Goal: Transaction & Acquisition: Purchase product/service

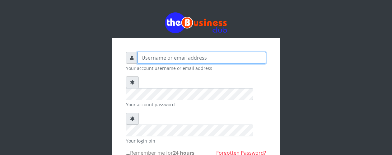
type input "YaronMarcuz"
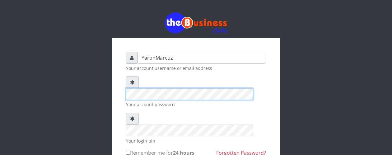
click at [103, 78] on div "YaronMarcuz Your account username or email address Your account password Your l…" at bounding box center [196, 120] width 354 height 240
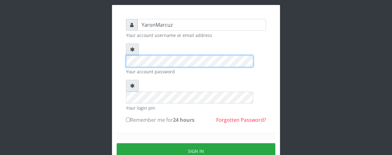
scroll to position [61, 0]
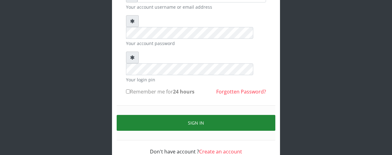
click at [192, 115] on button "Sign in" at bounding box center [196, 123] width 159 height 16
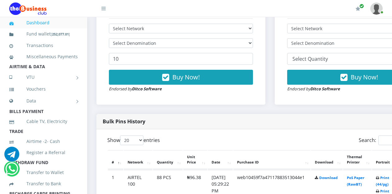
scroll to position [164, 0]
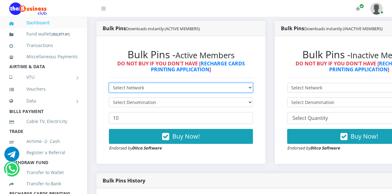
drag, startPoint x: 185, startPoint y: 79, endPoint x: 179, endPoint y: 81, distance: 6.6
click at [185, 83] on select "Select Network MTN Globacom 9Mobile Airtel" at bounding box center [181, 88] width 144 height 10
select select "MTN"
click at [109, 83] on select "Select Network MTN Globacom 9Mobile Airtel" at bounding box center [181, 88] width 144 height 10
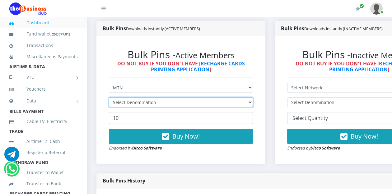
click at [151, 97] on select "Select Denomination" at bounding box center [181, 102] width 144 height 10
click at [152, 97] on select "Select Denomination" at bounding box center [181, 102] width 144 height 10
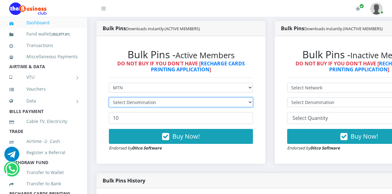
click at [152, 97] on select "Select Denomination" at bounding box center [181, 102] width 144 height 10
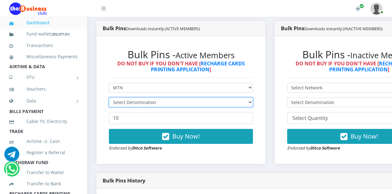
click at [152, 97] on select "Select Denomination" at bounding box center [181, 102] width 144 height 10
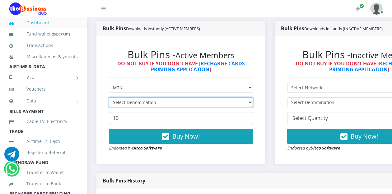
click at [152, 97] on select "Select Denomination" at bounding box center [181, 102] width 144 height 10
click at [178, 97] on select "Select Denomination MTN NGN100 - ₦96.99 MTN NGN200 - ₦193.98 MTN NGN400 - ₦387.…" at bounding box center [181, 102] width 144 height 10
select select "969.9-1000"
click at [109, 97] on select "Select Denomination MTN NGN100 - ₦96.99 MTN NGN200 - ₦193.98 MTN NGN400 - ₦387.…" at bounding box center [181, 102] width 144 height 10
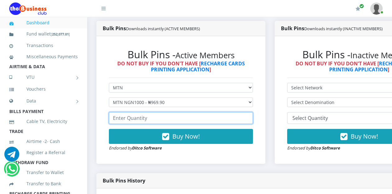
click at [131, 112] on input "number" at bounding box center [181, 118] width 144 height 12
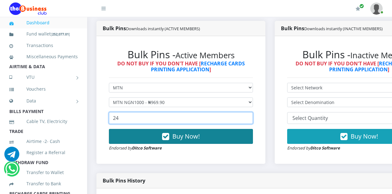
type input "24"
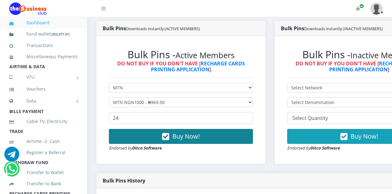
click at [139, 129] on button "Buy Now!" at bounding box center [181, 136] width 144 height 15
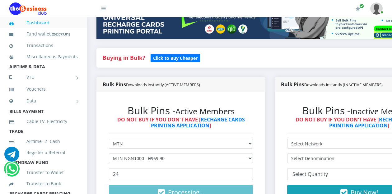
scroll to position [124, 0]
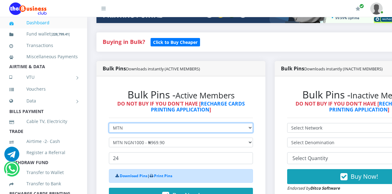
click at [131, 123] on select "Select Network MTN Globacom 9Mobile Airtel" at bounding box center [181, 128] width 144 height 10
click at [109, 123] on select "Select Network MTN Globacom 9Mobile Airtel" at bounding box center [181, 128] width 144 height 10
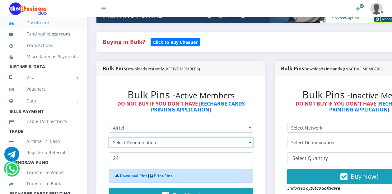
click at [162, 137] on select "Select Denomination" at bounding box center [181, 142] width 144 height 10
click at [163, 137] on select "Select Denomination" at bounding box center [181, 142] width 144 height 10
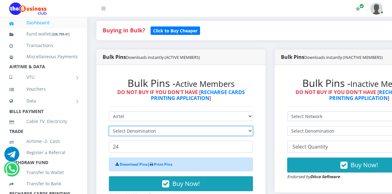
scroll to position [155, 0]
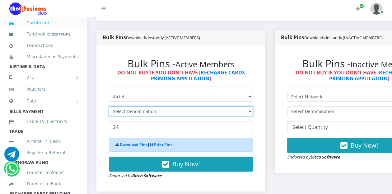
click at [173, 106] on select "Select Denomination" at bounding box center [181, 111] width 144 height 10
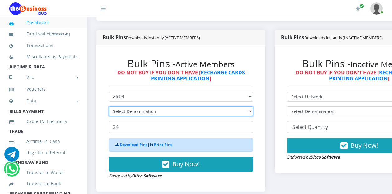
click at [173, 106] on select "Select Denomination" at bounding box center [181, 111] width 144 height 10
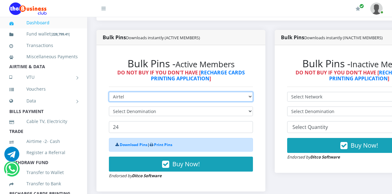
click at [177, 93] on select "Select Network MTN Globacom 9Mobile Airtel" at bounding box center [181, 97] width 144 height 10
select select "Glo"
click at [109, 92] on select "Select Network MTN Globacom 9Mobile Airtel" at bounding box center [181, 97] width 144 height 10
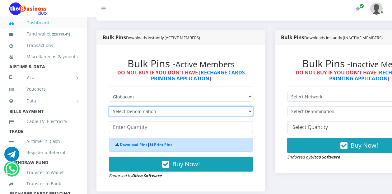
click at [196, 106] on select "Select Denomination Airtel NGN100 - ₦96.38 Airtel NGN200 - ₦192.76 Airtel NGN50…" at bounding box center [181, 111] width 144 height 10
select select "963.8-1000"
click at [109, 106] on select "Select Denomination Airtel NGN100 - ₦96.38 Airtel NGN200 - ₦192.76 Airtel NGN50…" at bounding box center [181, 111] width 144 height 10
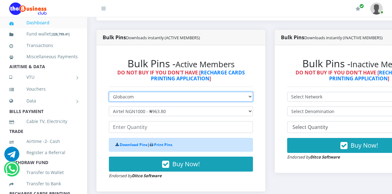
click at [139, 92] on select "Select Network MTN Globacom 9Mobile Airtel" at bounding box center [181, 97] width 144 height 10
select select "Airtel"
click at [109, 92] on select "Select Network MTN Globacom 9Mobile Airtel" at bounding box center [181, 97] width 144 height 10
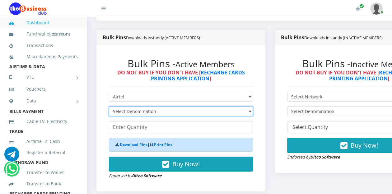
drag, startPoint x: 138, startPoint y: 103, endPoint x: 170, endPoint y: 104, distance: 32.4
click at [138, 106] on select "Select Denomination" at bounding box center [181, 111] width 144 height 10
click at [171, 106] on select "Select Denomination" at bounding box center [181, 111] width 144 height 10
click at [169, 106] on select "Select Denomination" at bounding box center [181, 111] width 144 height 10
click at [109, 106] on select "Select Denomination" at bounding box center [181, 111] width 144 height 10
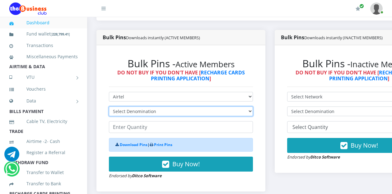
click at [159, 106] on select "Select Denomination" at bounding box center [181, 111] width 144 height 10
click at [159, 106] on select "Select Denomination Airtel NGN100 - ₦96.38 Airtel NGN200 - ₦192.76 Airtel NGN50…" at bounding box center [181, 111] width 144 height 10
select select "963.8-1000"
click at [109, 106] on select "Select Denomination Airtel NGN100 - ₦96.38 Airtel NGN200 - ₦192.76 Airtel NGN50…" at bounding box center [181, 111] width 144 height 10
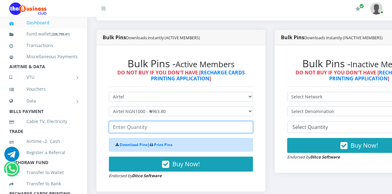
click at [127, 121] on input "number" at bounding box center [181, 127] width 144 height 12
type input "20"
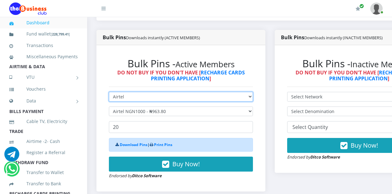
drag, startPoint x: 150, startPoint y: 92, endPoint x: 146, endPoint y: 93, distance: 3.4
click at [150, 92] on select "Select Network MTN Globacom 9Mobile Airtel" at bounding box center [181, 97] width 144 height 10
click at [109, 92] on select "Select Network MTN Globacom 9Mobile Airtel" at bounding box center [181, 97] width 144 height 10
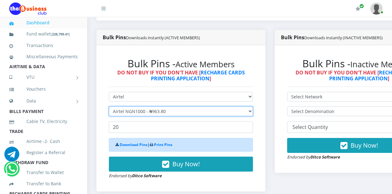
click at [138, 106] on select "Select Denomination Airtel NGN100 - ₦96.38 Airtel NGN200 - ₦192.76 Airtel NGN50…" at bounding box center [181, 111] width 144 height 10
click at [109, 106] on select "Select Denomination Airtel NGN100 - ₦96.38 Airtel NGN200 - ₦192.76 Airtel NGN50…" at bounding box center [181, 111] width 144 height 10
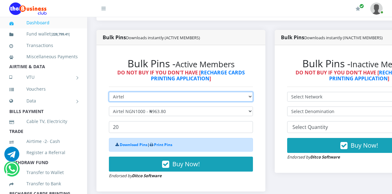
click at [137, 92] on select "Select Network MTN Globacom 9Mobile Airtel" at bounding box center [181, 97] width 144 height 10
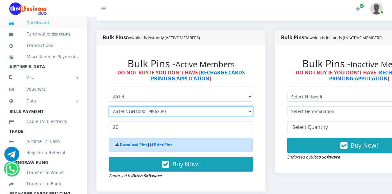
click at [143, 106] on select "Select Denomination Airtel NGN100 - ₦96.38 Airtel NGN200 - ₦192.76 Airtel NGN50…" at bounding box center [181, 111] width 144 height 10
select select "481.9-500"
click at [109, 106] on select "Select Denomination Airtel NGN100 - ₦96.38 Airtel NGN200 - ₦192.76 Airtel NGN50…" at bounding box center [181, 111] width 144 height 10
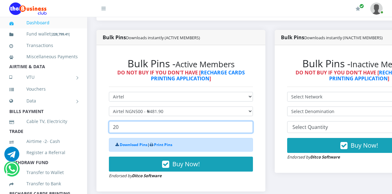
drag, startPoint x: 134, startPoint y: 120, endPoint x: 110, endPoint y: 119, distance: 24.3
click at [110, 121] on input "20" at bounding box center [181, 127] width 144 height 12
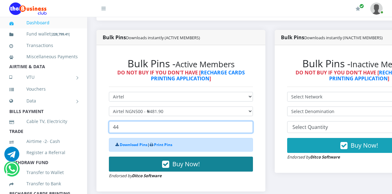
type input "44"
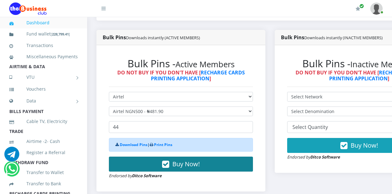
click at [155, 156] on button "Buy Now!" at bounding box center [181, 163] width 144 height 15
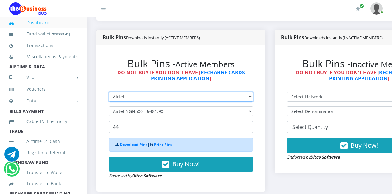
drag, startPoint x: 158, startPoint y: 90, endPoint x: 152, endPoint y: 91, distance: 6.5
click at [158, 92] on select "Select Network MTN Globacom 9Mobile Airtel" at bounding box center [181, 97] width 144 height 10
select select "MTN"
click at [109, 92] on select "Select Network MTN Globacom 9Mobile Airtel" at bounding box center [181, 97] width 144 height 10
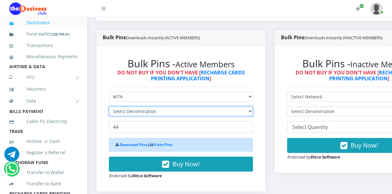
click at [132, 106] on select "Select Denomination" at bounding box center [181, 111] width 144 height 10
select select "484.95-500"
click at [109, 106] on select "Select Denomination MTN NGN100 - ₦96.99 MTN NGN200 - ₦193.98 MTN NGN400 - ₦387.…" at bounding box center [181, 111] width 144 height 10
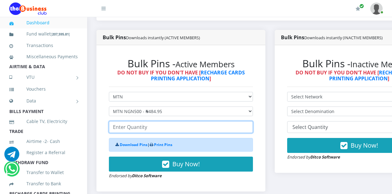
click at [132, 121] on input "number" at bounding box center [181, 127] width 144 height 12
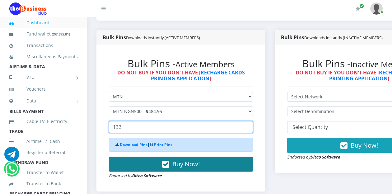
type input "132"
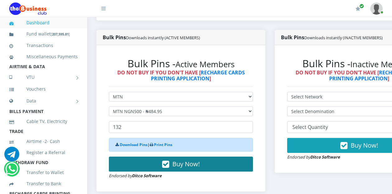
click at [142, 156] on button "Buy Now!" at bounding box center [181, 163] width 144 height 15
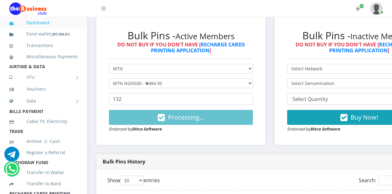
scroll to position [187, 0]
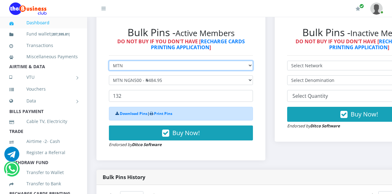
click at [165, 61] on select "Select Network MTN Globacom 9Mobile Airtel" at bounding box center [181, 66] width 144 height 10
click at [109, 61] on select "Select Network MTN Globacom 9Mobile Airtel" at bounding box center [181, 66] width 144 height 10
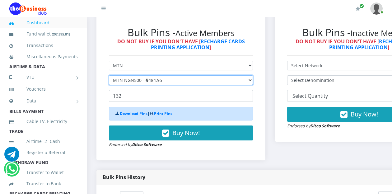
click at [134, 75] on select "Select Denomination MTN NGN100 - ₦96.99 MTN NGN200 - ₦193.98 MTN NGN400 - ₦387.…" at bounding box center [181, 80] width 144 height 10
select select "193.98-200"
click at [109, 75] on select "Select Denomination MTN NGN100 - ₦96.99 MTN NGN200 - ₦193.98 MTN NGN400 - ₦387.…" at bounding box center [181, 80] width 144 height 10
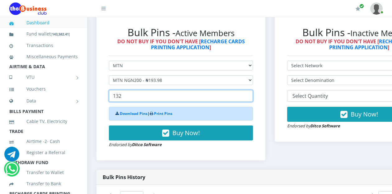
click at [130, 90] on input "132" at bounding box center [181, 96] width 144 height 12
drag, startPoint x: 126, startPoint y: 88, endPoint x: 105, endPoint y: 87, distance: 20.9
click at [105, 87] on div "Bulk Pins - Active Members DO NOT BUY IF YOU DON'T HAVE [ RECHARGE CARDS PRINTI…" at bounding box center [181, 87] width 156 height 134
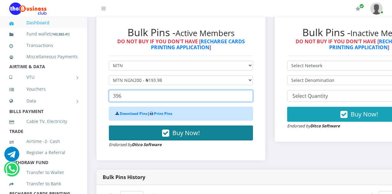
type input "396"
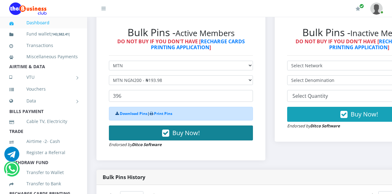
click at [135, 126] on button "Buy Now!" at bounding box center [181, 132] width 144 height 15
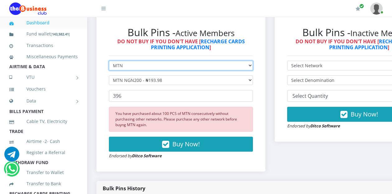
click at [146, 61] on select "Select Network MTN Globacom 9Mobile Airtel" at bounding box center [181, 66] width 144 height 10
select select "Airtel"
click at [109, 61] on select "Select Network MTN Globacom 9Mobile Airtel" at bounding box center [181, 66] width 144 height 10
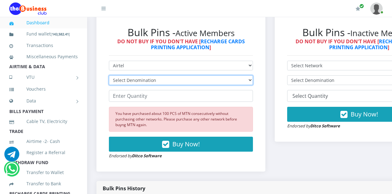
click at [160, 75] on select "Select Denomination Airtel NGN100 - ₦96.38 Airtel NGN200 - ₦192.76 Airtel NGN50…" at bounding box center [181, 80] width 144 height 10
select select "192.76-200"
click at [109, 75] on select "Select Denomination Airtel NGN100 - ₦96.38 Airtel NGN200 - ₦192.76 Airtel NGN50…" at bounding box center [181, 80] width 144 height 10
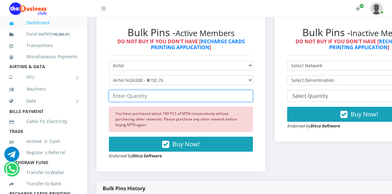
click at [134, 90] on input "number" at bounding box center [181, 96] width 144 height 12
type input "1"
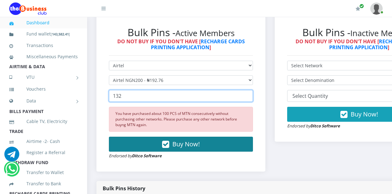
type input "132"
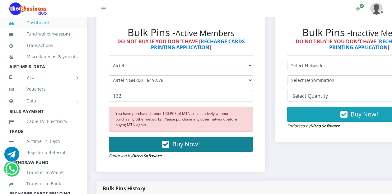
click at [152, 137] on button "Buy Now!" at bounding box center [181, 144] width 144 height 15
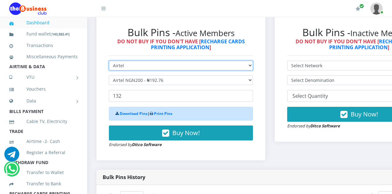
click at [163, 61] on select "Select Network MTN Globacom 9Mobile Airtel" at bounding box center [181, 66] width 144 height 10
select select "MTN"
click at [109, 61] on select "Select Network MTN Globacom 9Mobile Airtel" at bounding box center [181, 66] width 144 height 10
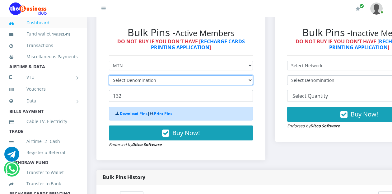
click at [143, 75] on select "Select Denomination" at bounding box center [181, 80] width 144 height 10
select select "193.98-200"
click at [109, 75] on select "Select Denomination MTN NGN100 - ₦96.99 MTN NGN200 - ₦193.98 MTN NGN400 - ₦387.…" at bounding box center [181, 80] width 144 height 10
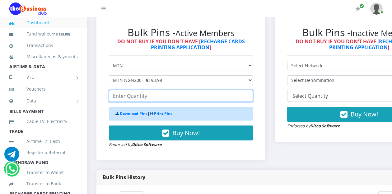
click at [143, 91] on input "number" at bounding box center [181, 96] width 144 height 12
type input "2"
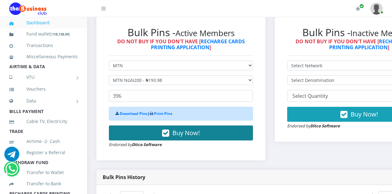
click at [137, 127] on button "Buy Now!" at bounding box center [181, 132] width 144 height 15
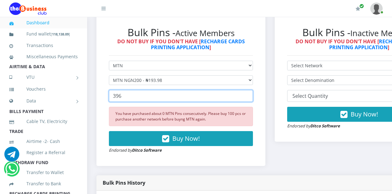
click at [129, 90] on input "396" at bounding box center [181, 96] width 144 height 12
drag, startPoint x: 129, startPoint y: 89, endPoint x: 107, endPoint y: 87, distance: 22.5
click at [108, 88] on div "Bulk Pins - Active Members DO NOT BUY IF YOU DON'T HAVE [ RECHARGE CARDS PRINTI…" at bounding box center [181, 89] width 156 height 139
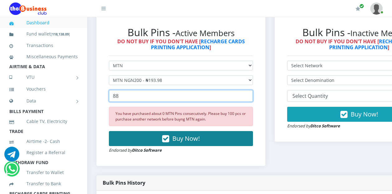
type input "88"
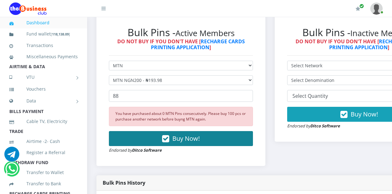
click at [129, 132] on button "Buy Now!" at bounding box center [181, 138] width 144 height 15
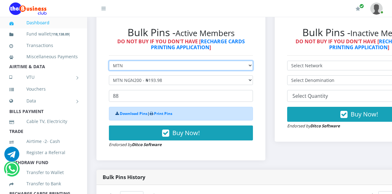
click at [138, 61] on select "Select Network MTN Globacom 9Mobile Airtel" at bounding box center [181, 66] width 144 height 10
select select "Airtel"
click at [109, 61] on select "Select Network MTN Globacom 9Mobile Airtel" at bounding box center [181, 66] width 144 height 10
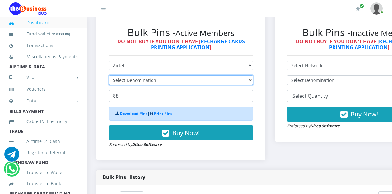
click at [134, 75] on select "Select Denomination" at bounding box center [181, 80] width 144 height 10
click at [135, 75] on select "Select Denomination" at bounding box center [181, 80] width 144 height 10
click at [135, 75] on select "Select Denomination Airtel NGN100 - ₦96.38 Airtel NGN200 - ₦192.76 Airtel NGN50…" at bounding box center [181, 80] width 144 height 10
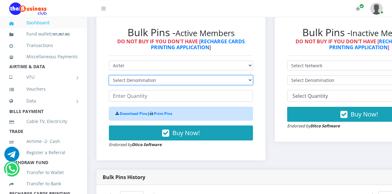
select select "192.76-200"
click at [109, 75] on select "Select Denomination Airtel NGN100 - ₦96.38 Airtel NGN200 - ₦192.76 Airtel NGN50…" at bounding box center [181, 80] width 144 height 10
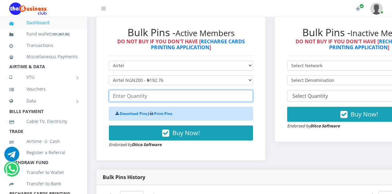
click at [126, 91] on input "number" at bounding box center [181, 96] width 144 height 12
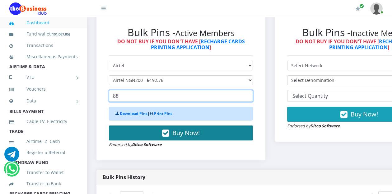
type input "88"
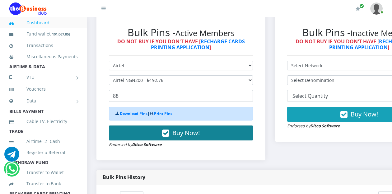
click at [125, 125] on button "Buy Now!" at bounding box center [181, 132] width 144 height 15
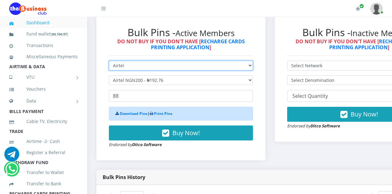
click at [138, 61] on select "Select Network MTN Globacom 9Mobile Airtel" at bounding box center [181, 66] width 144 height 10
select select "MTN"
click at [109, 61] on select "Select Network MTN Globacom 9Mobile Airtel" at bounding box center [181, 66] width 144 height 10
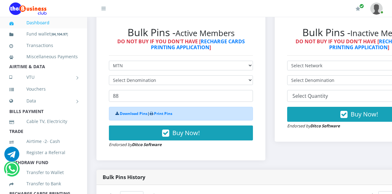
click at [134, 66] on form "Select Network MTN Globacom 9Mobile Airtel Select Denomination 88 Download Pins…" at bounding box center [181, 104] width 144 height 87
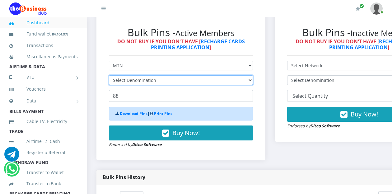
click at [134, 75] on select "Select Denomination" at bounding box center [181, 80] width 144 height 10
select select "193.98-200"
click at [109, 75] on select "Select Denomination MTN NGN100 - ₦96.99 MTN NGN200 - ₦193.98 MTN NGN400 - ₦387.…" at bounding box center [181, 80] width 144 height 10
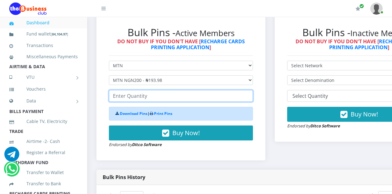
click at [130, 90] on input "number" at bounding box center [181, 96] width 144 height 12
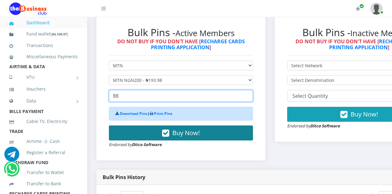
type input "88"
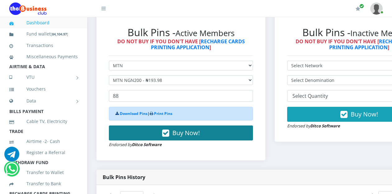
click at [152, 126] on button "Buy Now!" at bounding box center [181, 132] width 144 height 15
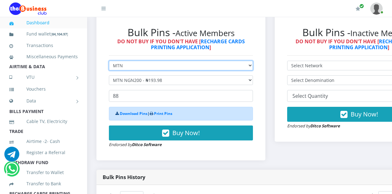
click at [158, 61] on select "Select Network MTN Globacom 9Mobile Airtel" at bounding box center [181, 66] width 144 height 10
click at [109, 61] on select "Select Network MTN Globacom 9Mobile Airtel" at bounding box center [181, 66] width 144 height 10
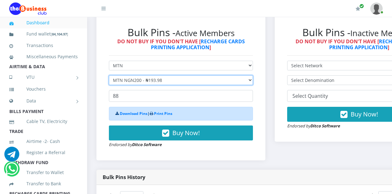
click at [141, 75] on select "Select Denomination MTN NGN100 - ₦96.99 MTN NGN200 - ₦193.98 MTN NGN400 - ₦387.…" at bounding box center [181, 80] width 144 height 10
select select "96.99-100"
click at [109, 75] on select "Select Denomination MTN NGN100 - ₦96.99 MTN NGN200 - ₦193.98 MTN NGN400 - ₦387.…" at bounding box center [181, 80] width 144 height 10
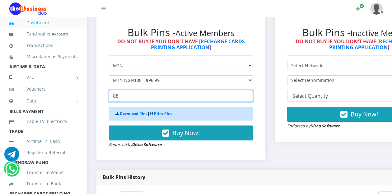
click at [134, 90] on input "88" at bounding box center [181, 96] width 144 height 12
drag, startPoint x: 127, startPoint y: 90, endPoint x: 101, endPoint y: 95, distance: 26.3
click at [101, 95] on div "Bulk Pins - Active Members DO NOT BUY IF YOU DON'T HAVE [ RECHARGE CARDS PRINTI…" at bounding box center [180, 87] width 169 height 146
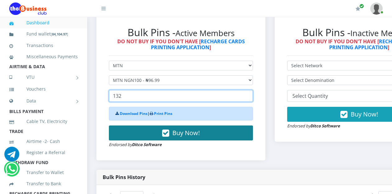
type input "132"
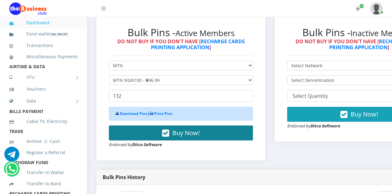
click at [138, 125] on button "Buy Now!" at bounding box center [181, 132] width 144 height 15
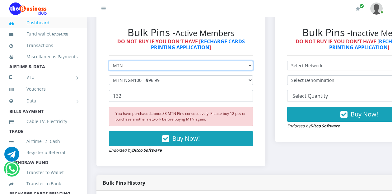
click at [162, 62] on select "Select Network MTN Globacom 9Mobile Airtel" at bounding box center [181, 66] width 144 height 10
select select "Airtel"
click at [109, 61] on select "Select Network MTN Globacom 9Mobile Airtel" at bounding box center [181, 66] width 144 height 10
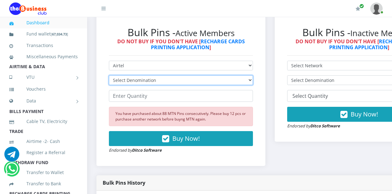
click at [149, 75] on select "Select Denomination Airtel NGN100 - ₦96.38 Airtel NGN200 - ₦192.76 Airtel NGN50…" at bounding box center [181, 80] width 144 height 10
select select "96.38-100"
click at [109, 75] on select "Select Denomination Airtel NGN100 - ₦96.38 Airtel NGN200 - ₦192.76 Airtel NGN50…" at bounding box center [181, 80] width 144 height 10
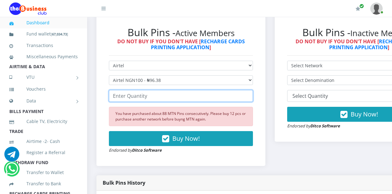
click at [137, 90] on input "number" at bounding box center [181, 96] width 144 height 12
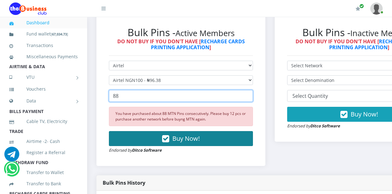
type input "88"
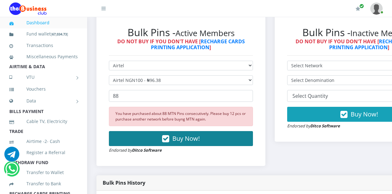
click at [141, 131] on button "Buy Now!" at bounding box center [181, 138] width 144 height 15
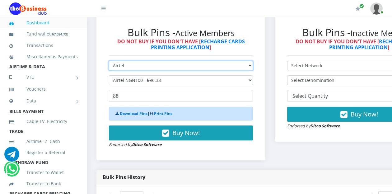
click at [164, 61] on select "Select Network MTN Globacom 9Mobile Airtel" at bounding box center [181, 66] width 144 height 10
select select "MTN"
click at [109, 61] on select "Select Network MTN Globacom 9Mobile Airtel" at bounding box center [181, 66] width 144 height 10
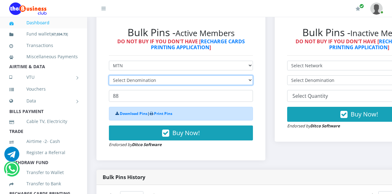
click at [150, 75] on select "Select Denomination" at bounding box center [181, 80] width 144 height 10
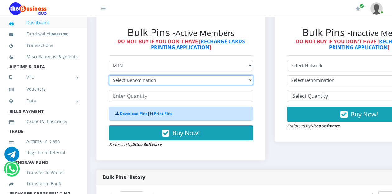
select select "96.99-100"
click at [109, 75] on select "Select Denomination MTN NGN100 - ₦96.99 MTN NGN200 - ₦193.98 MTN NGN400 - ₦387.…" at bounding box center [181, 80] width 144 height 10
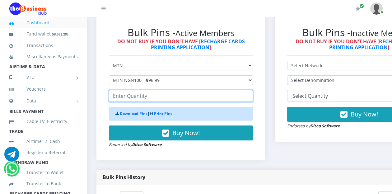
click at [131, 90] on input "number" at bounding box center [181, 96] width 144 height 12
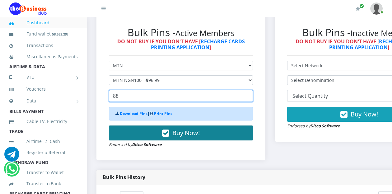
type input "88"
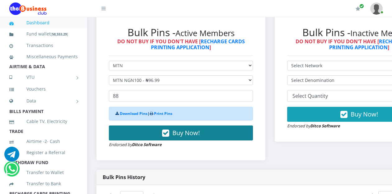
click at [156, 127] on button "Buy Now!" at bounding box center [181, 132] width 144 height 15
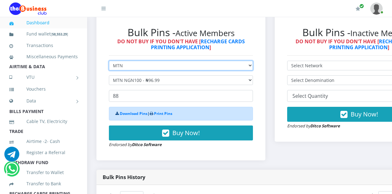
click at [150, 61] on select "Select Network MTN Globacom 9Mobile Airtel" at bounding box center [181, 66] width 144 height 10
select select "Airtel"
click at [109, 61] on select "Select Network MTN Globacom 9Mobile Airtel" at bounding box center [181, 66] width 144 height 10
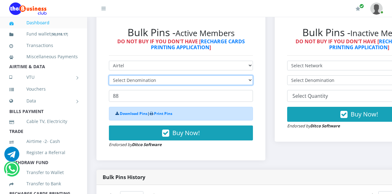
click at [155, 75] on select "Select Denomination" at bounding box center [181, 80] width 144 height 10
click at [166, 76] on select "Select Denomination" at bounding box center [181, 80] width 144 height 10
click at [167, 76] on select "Select Denomination" at bounding box center [181, 80] width 144 height 10
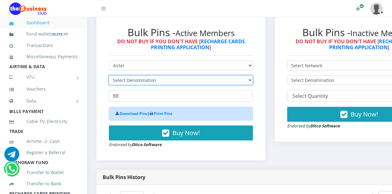
click at [167, 76] on select "Select Denomination" at bounding box center [181, 80] width 144 height 10
click at [167, 76] on select "Select Denomination Airtel NGN100 - ₦96.38 Airtel NGN200 - ₦192.76 Airtel NGN50…" at bounding box center [181, 80] width 144 height 10
select select "96.38-100"
click at [109, 75] on select "Select Denomination Airtel NGN100 - ₦96.38 Airtel NGN200 - ₦192.76 Airtel NGN50…" at bounding box center [181, 80] width 144 height 10
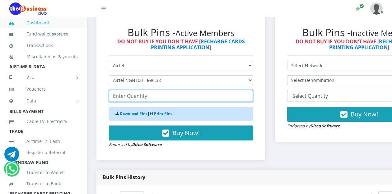
click at [143, 90] on input "number" at bounding box center [181, 96] width 144 height 12
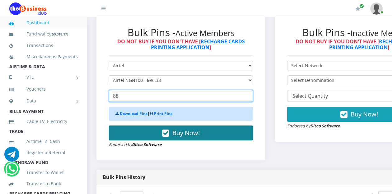
type input "88"
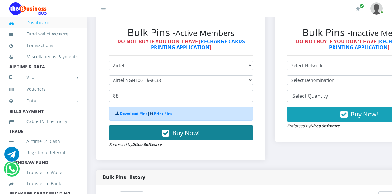
click at [156, 127] on button "Buy Now!" at bounding box center [181, 132] width 144 height 15
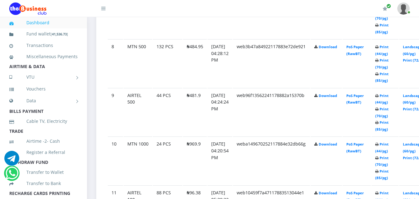
scroll to position [697, 0]
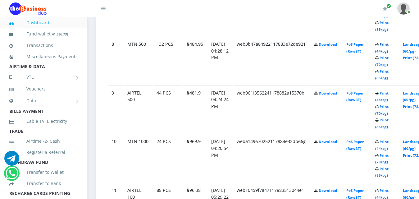
click at [384, 42] on link "Print (44/pg)" at bounding box center [382, 48] width 13 height 12
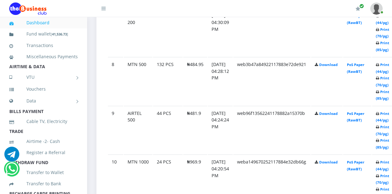
scroll to position [697, 0]
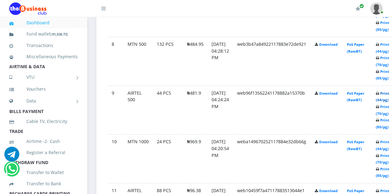
click at [385, 91] on link "Print (44/pg)" at bounding box center [382, 97] width 13 height 12
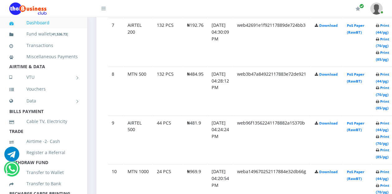
scroll to position [677, 0]
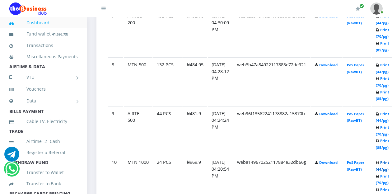
click at [382, 160] on link "Print (44/pg)" at bounding box center [382, 166] width 13 height 12
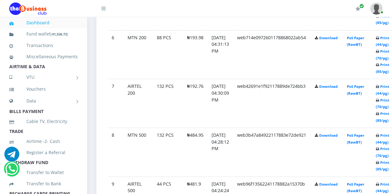
scroll to position [622, 0]
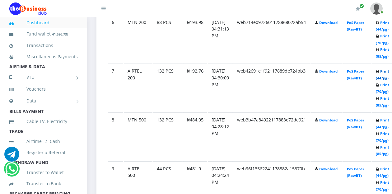
click at [382, 69] on link "Print (44/pg)" at bounding box center [382, 75] width 13 height 12
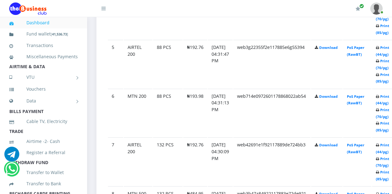
scroll to position [571, 0]
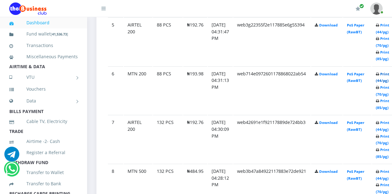
click at [383, 72] on link "Print (44/pg)" at bounding box center [382, 78] width 13 height 12
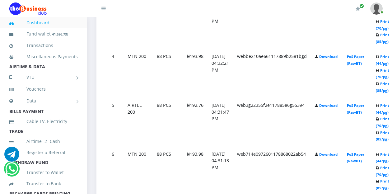
scroll to position [519, 0]
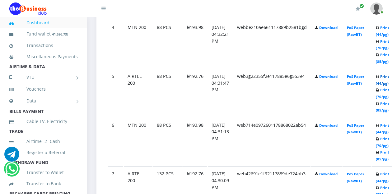
click at [382, 74] on link "Print (44/pg)" at bounding box center [382, 80] width 13 height 12
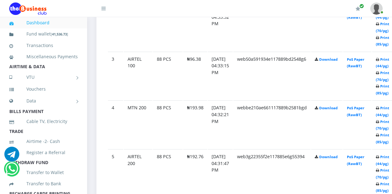
scroll to position [439, 0]
click at [383, 106] on link "Print (44/pg)" at bounding box center [382, 112] width 13 height 12
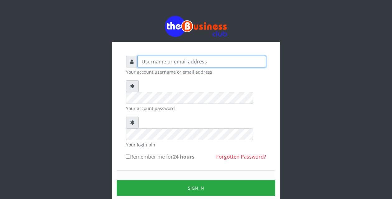
type input "YaronMarcuz"
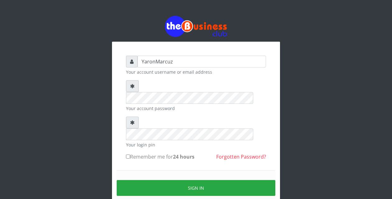
click at [127, 155] on input "Remember me for 24 hours" at bounding box center [128, 157] width 4 height 4
checkbox input "true"
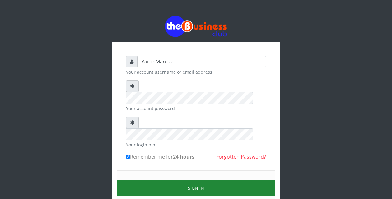
click at [141, 180] on button "Sign in" at bounding box center [196, 188] width 159 height 16
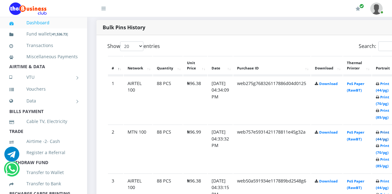
click at [382, 130] on link "Print (44/pg)" at bounding box center [382, 136] width 13 height 12
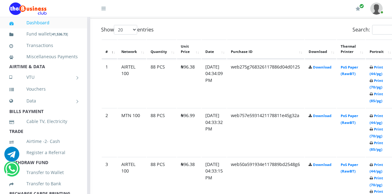
scroll to position [415, 6]
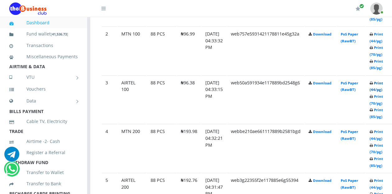
click at [376, 81] on link "Print (44/pg)" at bounding box center [375, 87] width 13 height 12
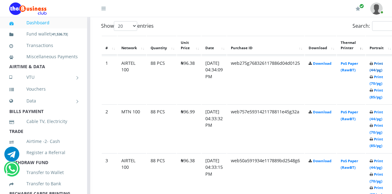
click at [383, 61] on link "Print (44/pg)" at bounding box center [375, 67] width 13 height 12
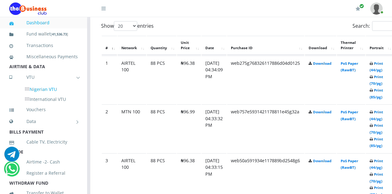
scroll to position [338, 6]
click at [49, 95] on link "Nigerian VTU" at bounding box center [49, 89] width 58 height 11
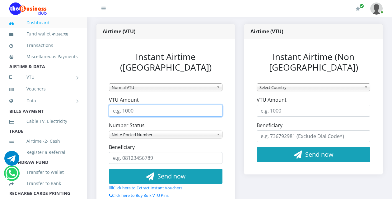
click at [135, 105] on input "VTU Amount" at bounding box center [165, 111] width 113 height 12
type input "490"
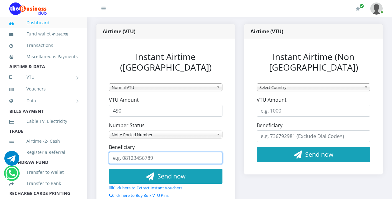
click at [146, 152] on input "Beneficiary" at bounding box center [165, 158] width 113 height 12
type input "09161439820"
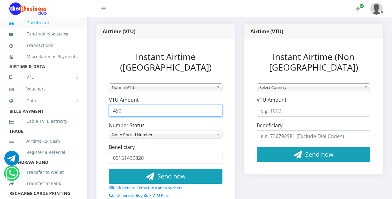
drag, startPoint x: 124, startPoint y: 95, endPoint x: 106, endPoint y: 95, distance: 17.7
click at [108, 96] on div "Instant Airtime (Nigeria) Normal VTU MTN Awuf4U VTU MTN Garabasa VTU To VTU SIM…" at bounding box center [166, 125] width 126 height 160
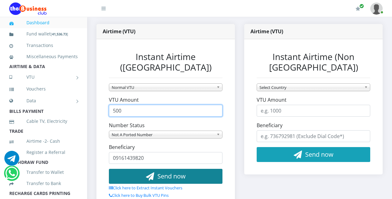
type input "500"
click at [137, 169] on button "Send now" at bounding box center [165, 176] width 113 height 15
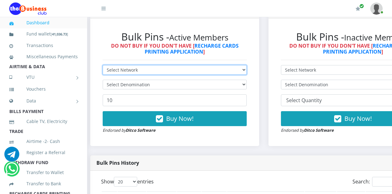
scroll to position [182, 6]
select select "MTN"
click at [103, 65] on select "Select Network MTN Globacom 9Mobile Airtel" at bounding box center [175, 70] width 144 height 10
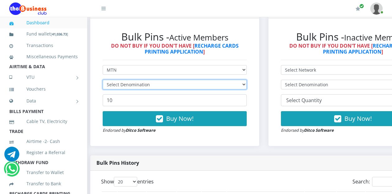
click at [143, 80] on select "Select Denomination" at bounding box center [175, 85] width 144 height 10
click at [144, 80] on select "Select Denomination" at bounding box center [175, 85] width 144 height 10
click at [150, 80] on select "Select Denomination" at bounding box center [175, 85] width 144 height 10
click at [156, 80] on select "Select Denomination" at bounding box center [175, 85] width 144 height 10
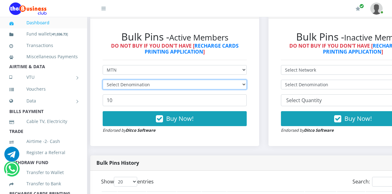
click at [156, 80] on select "Select Denomination" at bounding box center [175, 85] width 144 height 10
click at [167, 80] on select "Select Denomination MTN NGN100 - ₦96.99 MTN NGN200 - ₦193.98 MTN NGN400 - ₦387.…" at bounding box center [175, 85] width 144 height 10
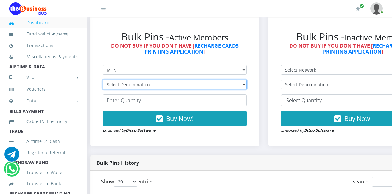
select select "96.99-100"
click at [103, 80] on select "Select Denomination MTN NGN100 - ₦96.99 MTN NGN200 - ₦193.98 MTN NGN400 - ₦387.…" at bounding box center [175, 85] width 144 height 10
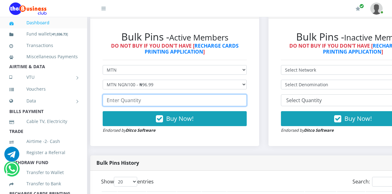
click at [136, 95] on input "number" at bounding box center [175, 100] width 144 height 12
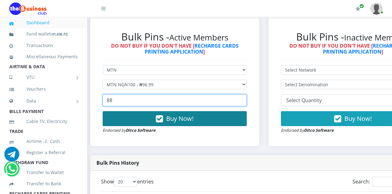
type input "88"
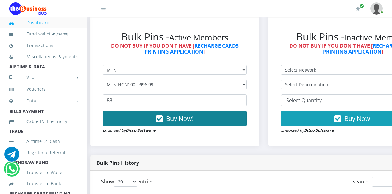
click at [149, 115] on button "Buy Now!" at bounding box center [175, 118] width 144 height 15
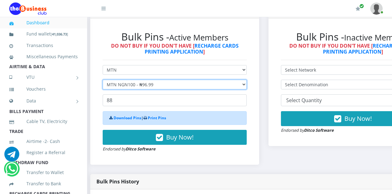
click at [135, 80] on select "Select Denomination MTN NGN100 - ₦96.99 MTN NGN200 - ₦193.98 MTN NGN400 - ₦387.…" at bounding box center [175, 85] width 144 height 10
select select "193.98-200"
click at [103, 80] on select "Select Denomination MTN NGN100 - ₦96.99 MTN NGN200 - ₦193.98 MTN NGN400 - ₦387.…" at bounding box center [175, 85] width 144 height 10
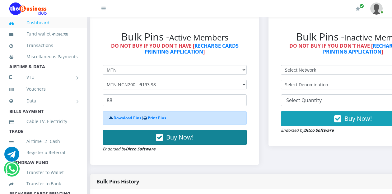
click at [146, 134] on button "Buy Now!" at bounding box center [175, 137] width 144 height 15
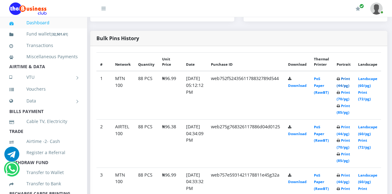
scroll to position [300, 6]
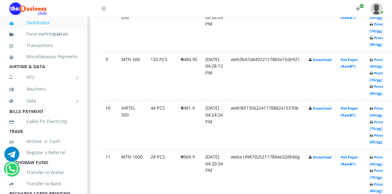
scroll to position [746, 6]
